Goal: Navigation & Orientation: Find specific page/section

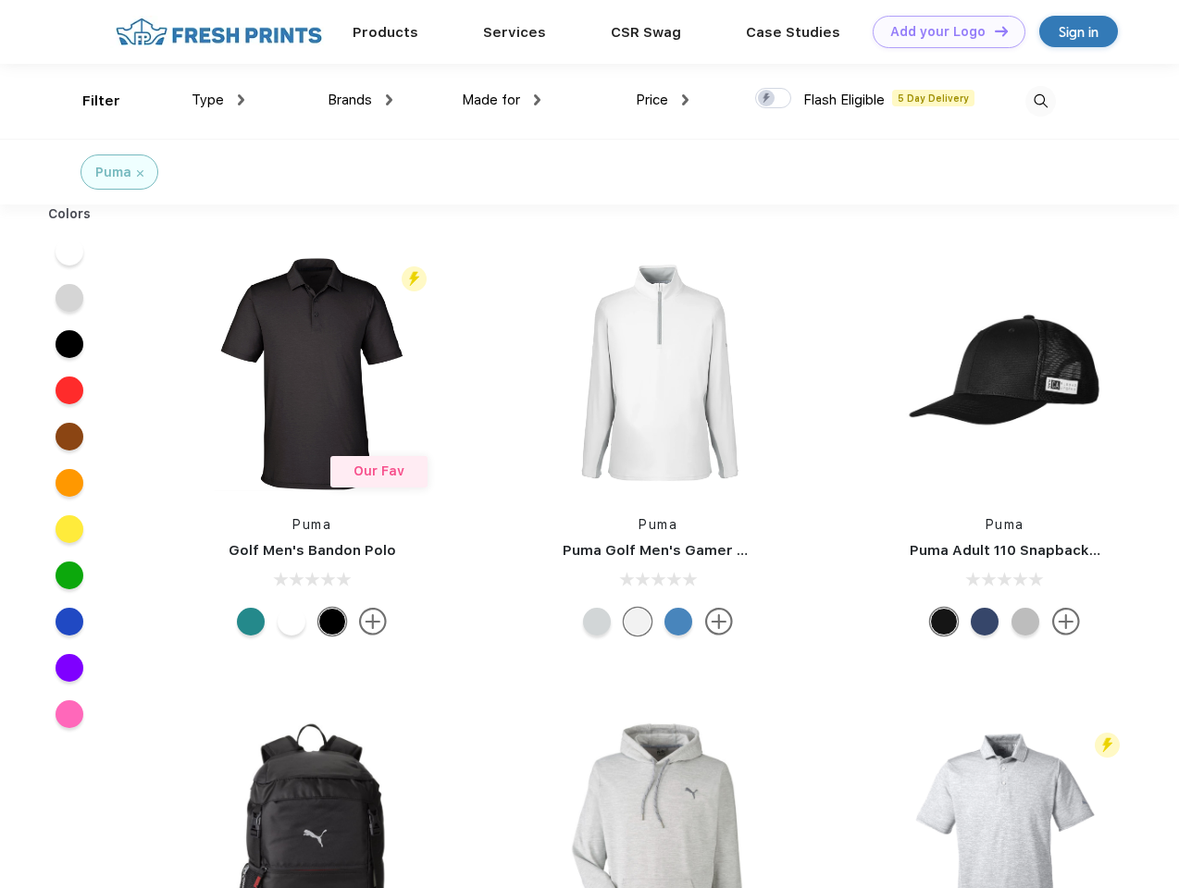
scroll to position [1, 0]
click at [942, 31] on link "Add your Logo Design Tool" at bounding box center [949, 32] width 153 height 32
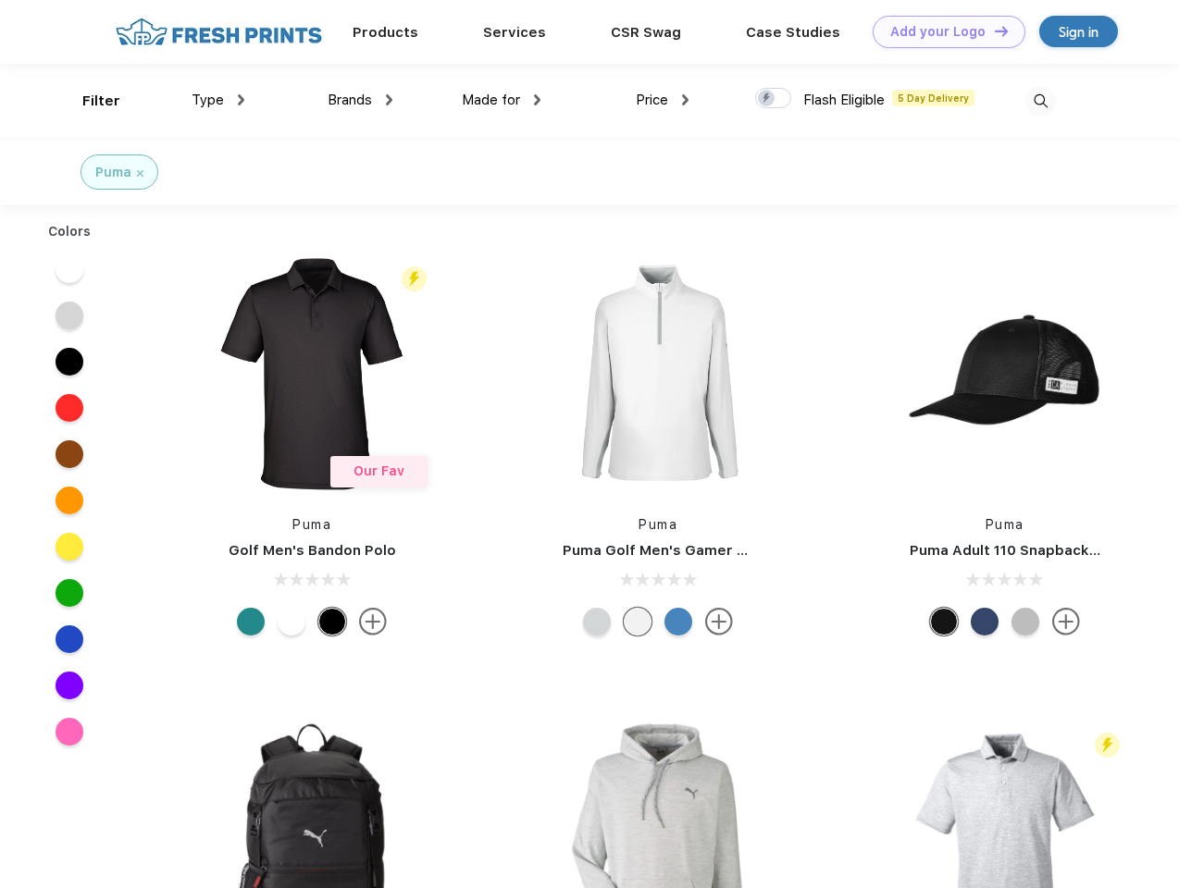
click at [0, 0] on div "Design Tool" at bounding box center [0, 0] width 0 height 0
click at [993, 31] on link "Add your Logo Design Tool" at bounding box center [949, 32] width 153 height 32
click at [89, 101] on div "Filter" at bounding box center [101, 101] width 38 height 21
click at [218, 100] on span "Type" at bounding box center [208, 100] width 32 height 17
click at [360, 100] on span "Brands" at bounding box center [350, 100] width 44 height 17
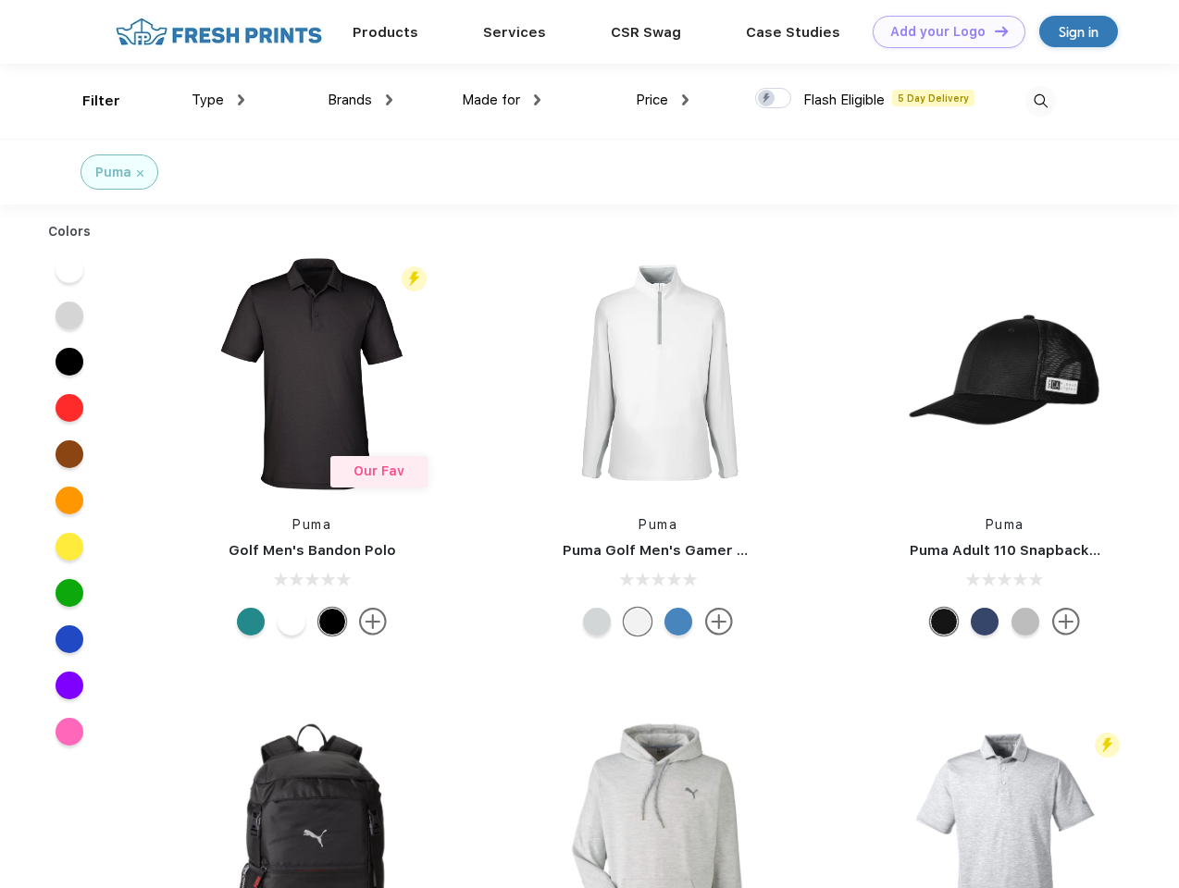
click at [502, 100] on span "Made for" at bounding box center [491, 100] width 58 height 17
click at [663, 100] on span "Price" at bounding box center [652, 100] width 32 height 17
click at [774, 99] on div at bounding box center [773, 98] width 36 height 20
click at [767, 99] on input "checkbox" at bounding box center [761, 93] width 12 height 12
click at [1040, 101] on img at bounding box center [1040, 101] width 31 height 31
